Goal: Transaction & Acquisition: Book appointment/travel/reservation

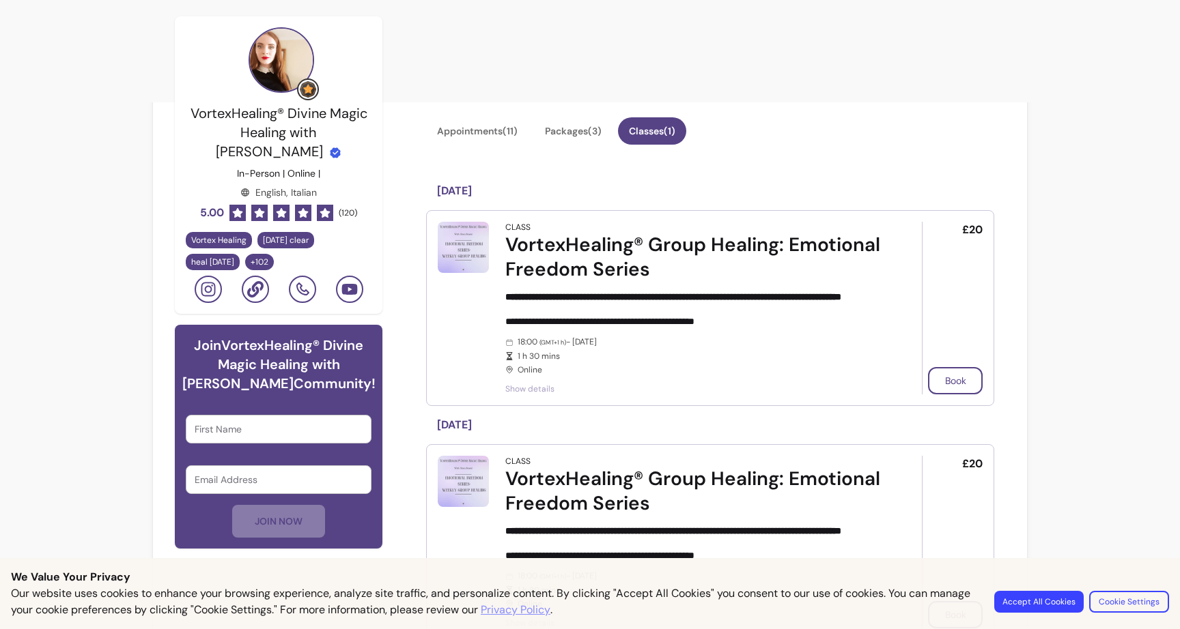
scroll to position [315, 0]
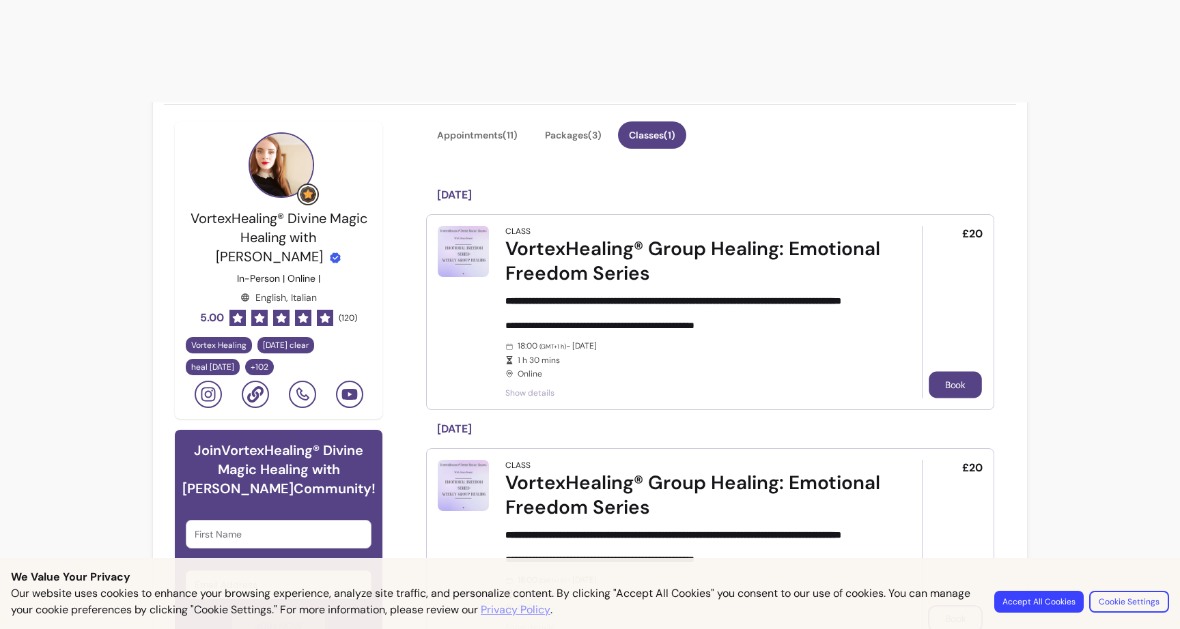
click at [936, 372] on button "Book" at bounding box center [954, 385] width 53 height 27
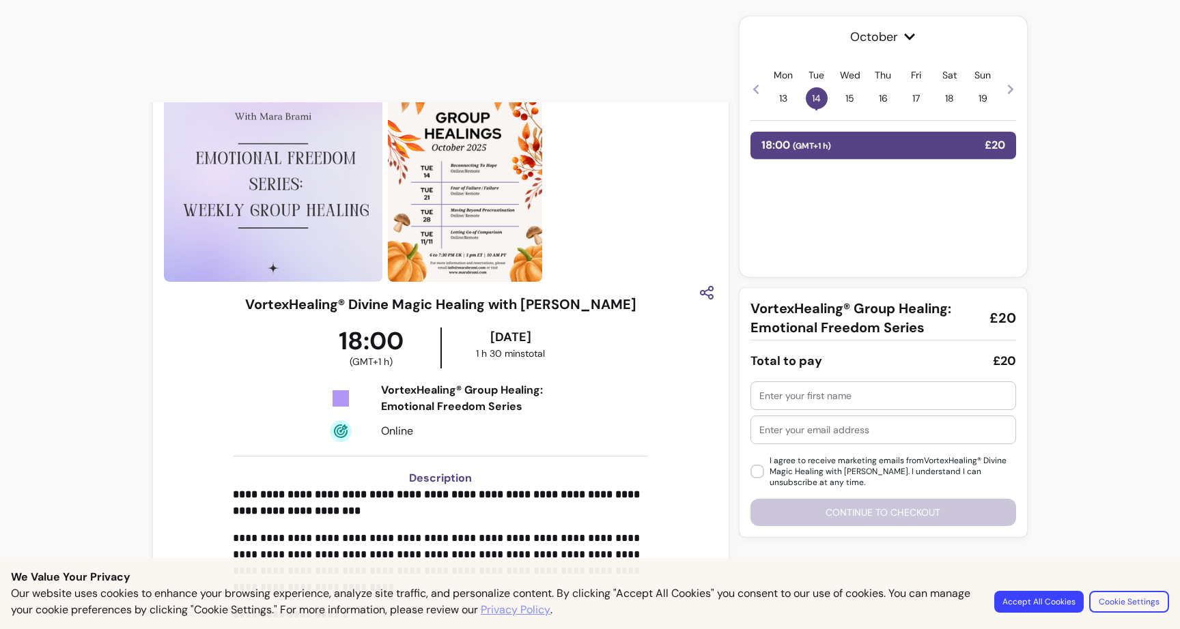
scroll to position [60, 0]
click at [824, 144] on span "( GMT+1 h )" at bounding box center [812, 146] width 38 height 11
click at [808, 393] on input "text" at bounding box center [883, 396] width 248 height 14
click at [772, 394] on input "[PERSON_NAME]" at bounding box center [883, 396] width 248 height 14
type input "[PERSON_NAME]"
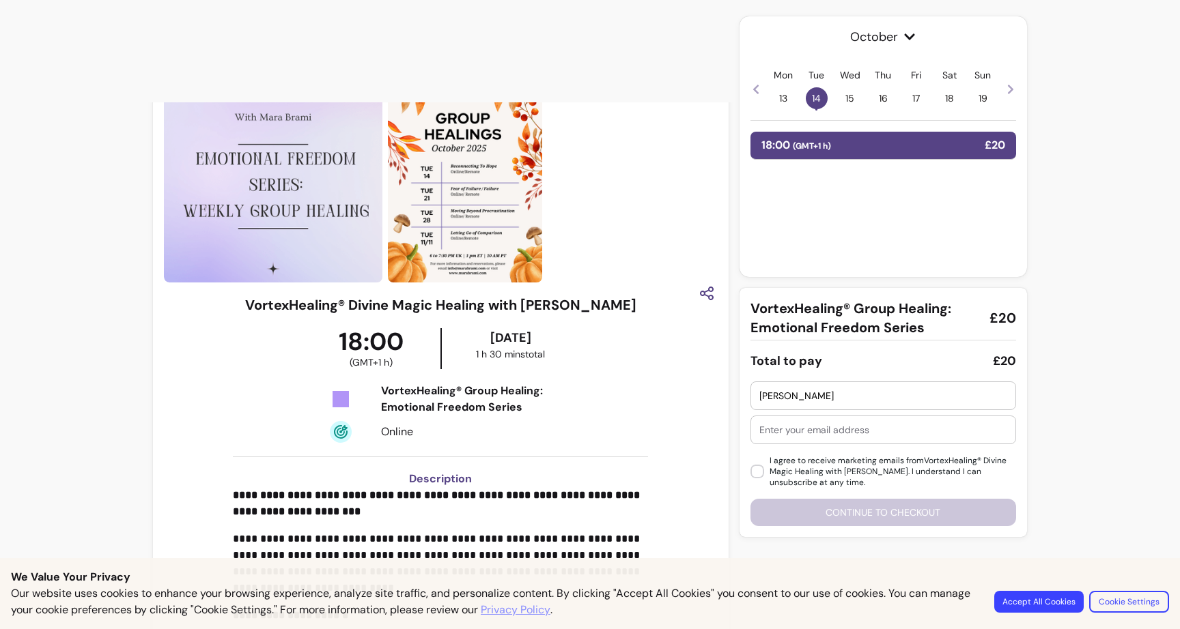
click at [812, 440] on div at bounding box center [883, 429] width 248 height 27
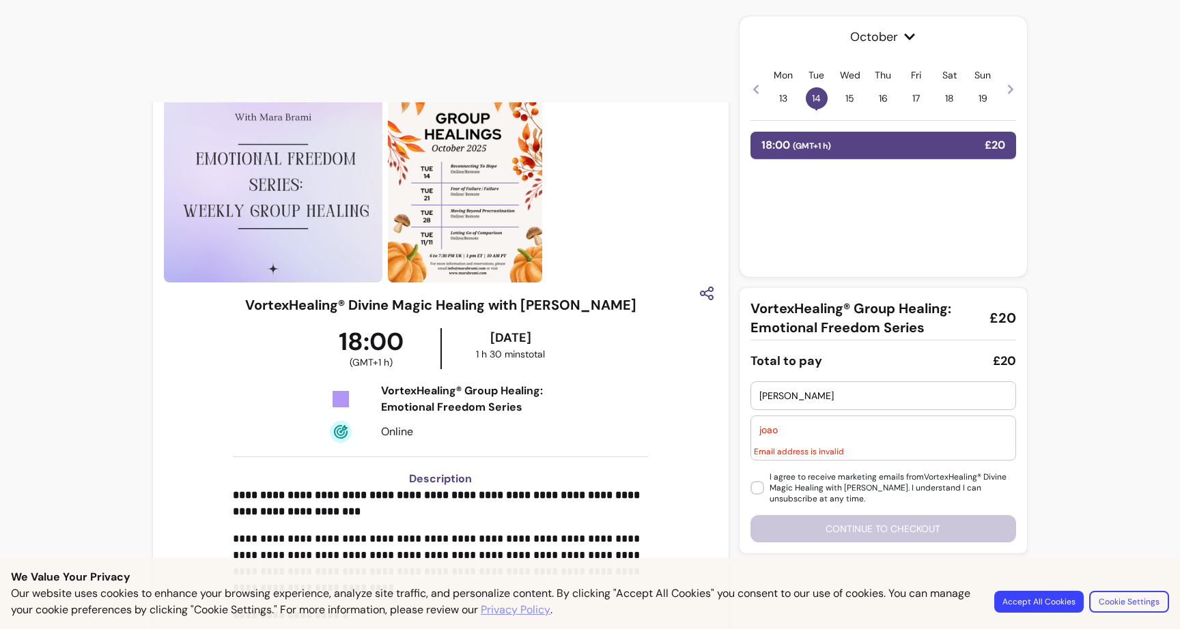
type input "[EMAIL_ADDRESS][DOMAIN_NAME]"
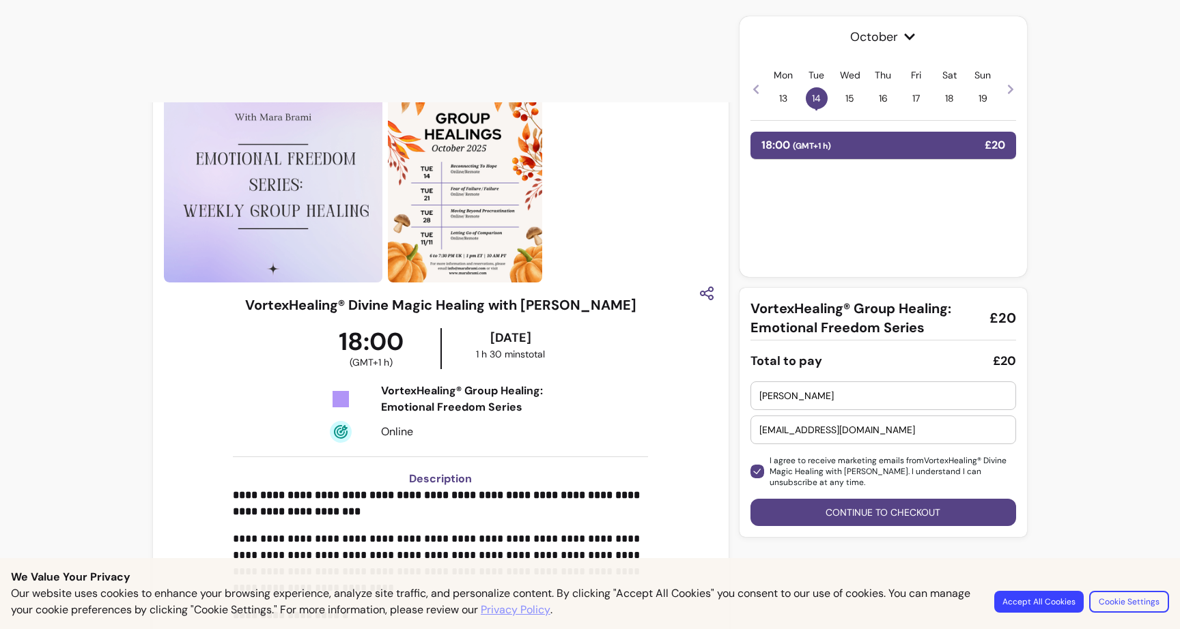
click at [817, 513] on button "Continue to checkout" at bounding box center [883, 512] width 266 height 27
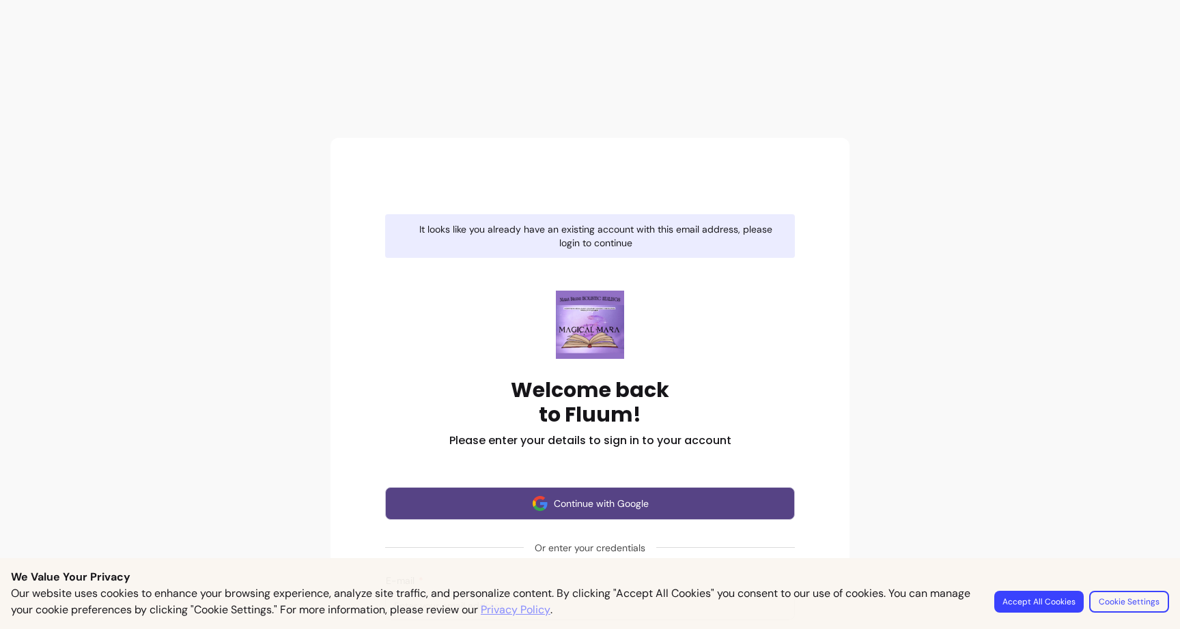
click at [613, 487] on button "Continue with Google" at bounding box center [590, 503] width 410 height 33
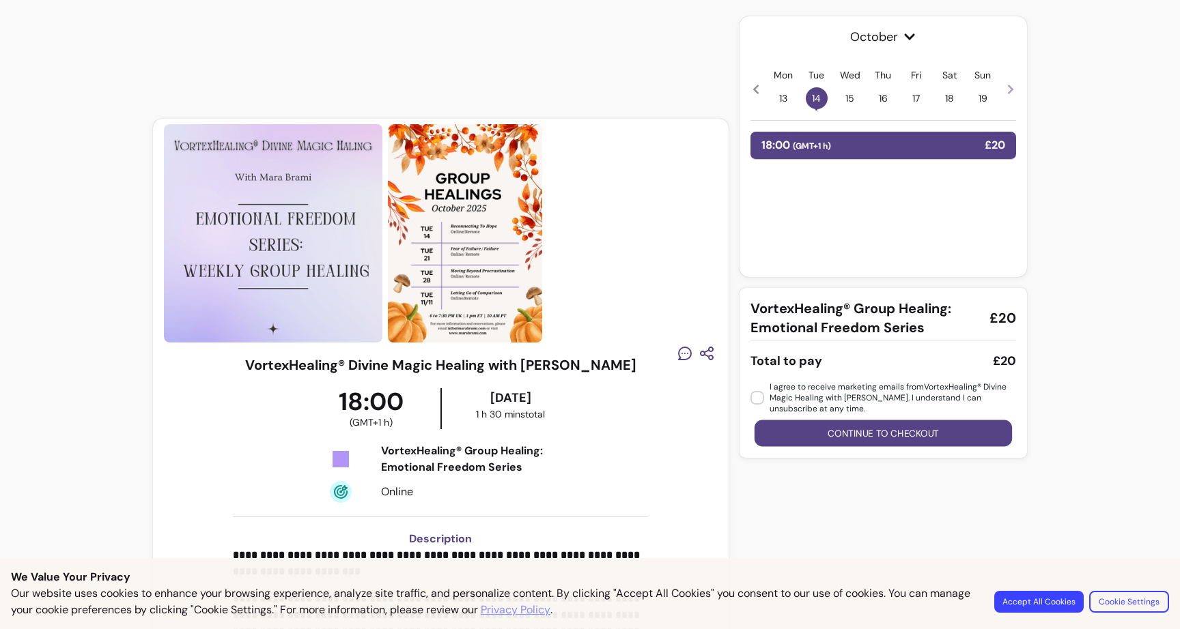
click at [804, 438] on button "Continue to checkout" at bounding box center [883, 434] width 258 height 27
